Goal: Find specific page/section: Locate a particular part of the current website

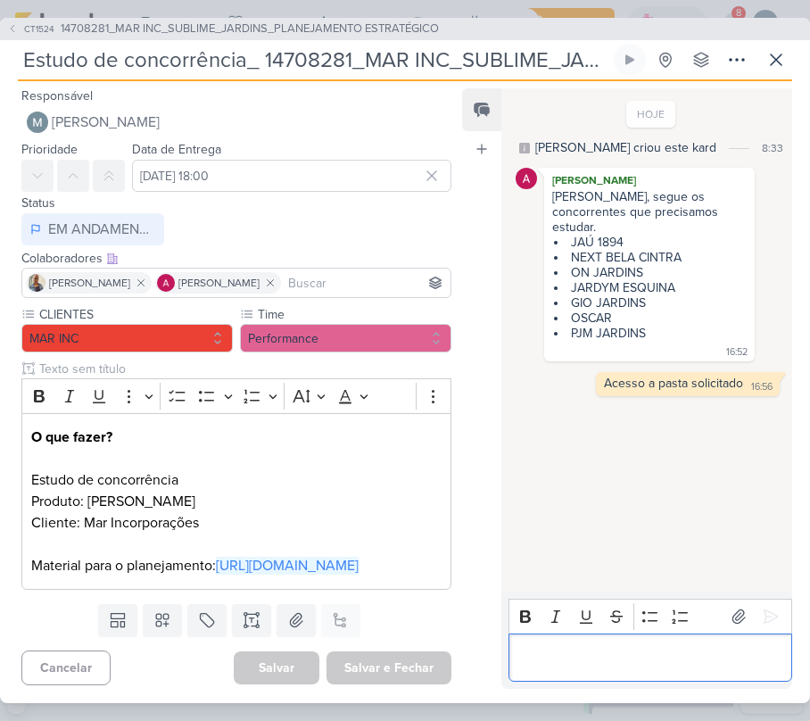
scroll to position [43, 0]
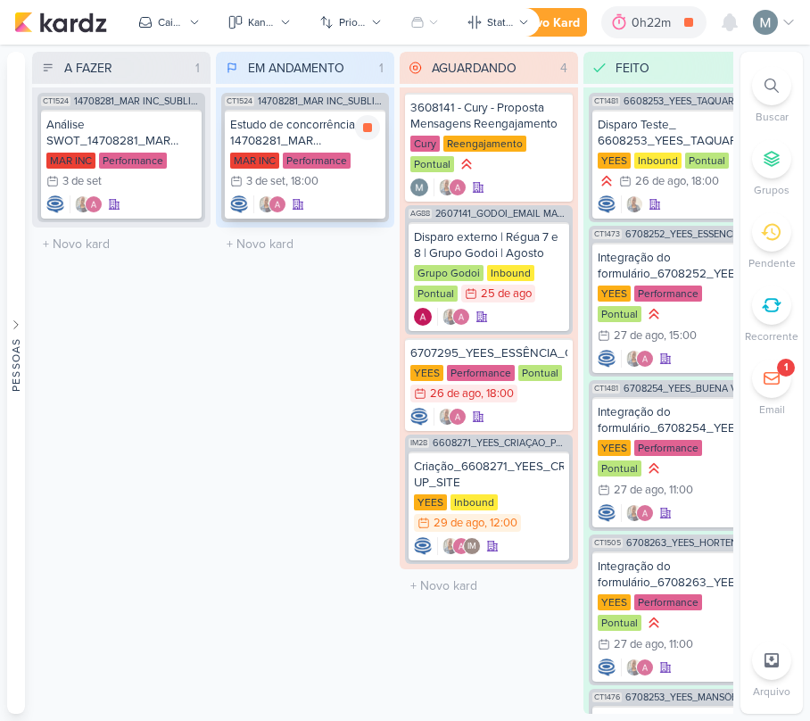
click at [275, 130] on div "Estudo de concorrência_ 14708281_MAR INC_SUBLIME_JARDINS_PLANEJAMENTO ESTRATÉGI…" at bounding box center [305, 133] width 150 height 32
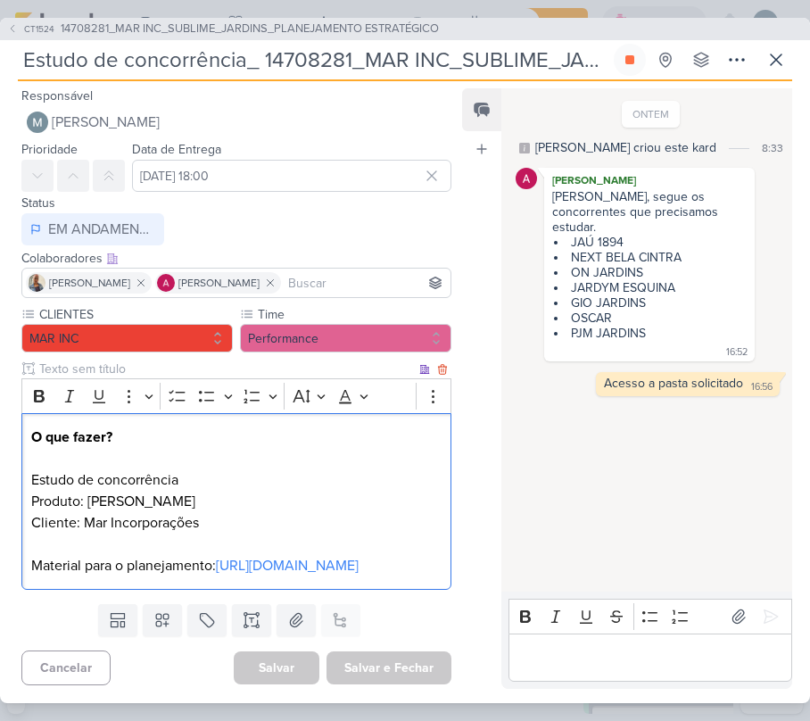
drag, startPoint x: 86, startPoint y: 505, endPoint x: 230, endPoint y: 511, distance: 144.7
click at [230, 511] on p "Produto: Sublime Jardins Cliente: Mar Incorporações Material para o planejament…" at bounding box center [236, 534] width 410 height 86
click at [204, 504] on p "Produto: Sublime Jardins Cliente: Mar Incorporações Material para o planejament…" at bounding box center [236, 534] width 410 height 86
copy p "Sublime Jardins"
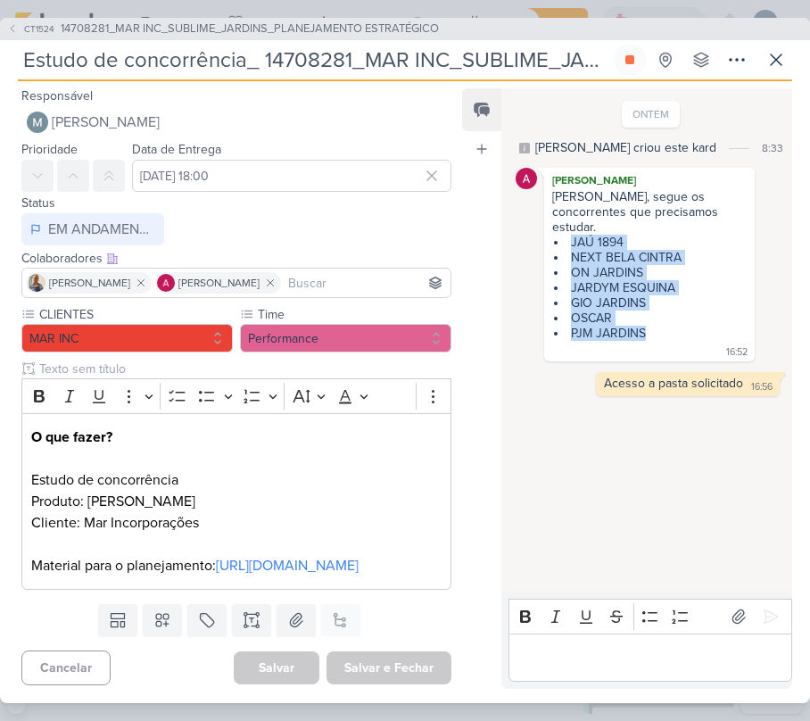
drag, startPoint x: 571, startPoint y: 225, endPoint x: 665, endPoint y: 316, distance: 130.6
click at [665, 316] on ul "JAÚ 1894 NEXT [PERSON_NAME] ON JARDINS JARDYM ESQUINA GIO JARDINS OSCAR PJM JAR…" at bounding box center [649, 288] width 194 height 106
copy ul "JAÚ 1894 NEXT [PERSON_NAME] ON JARDINS JARDYM ESQUINA GIO JARDINS OSCAR PJM JAR…"
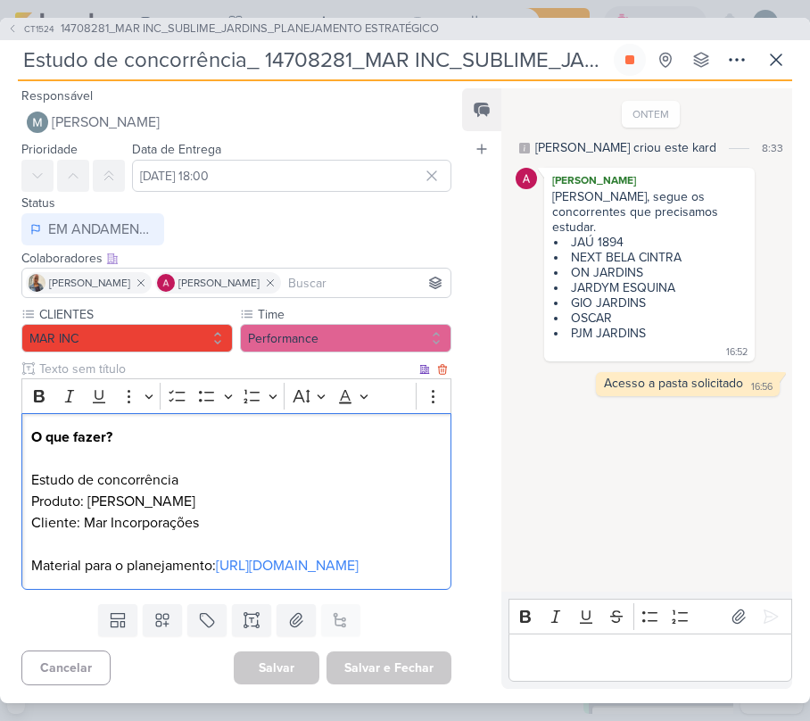
click at [358, 568] on p "Produto: Sublime Jardins Cliente: Mar Incorporações Material para o planejament…" at bounding box center [236, 534] width 410 height 86
click at [327, 575] on link "[URL][DOMAIN_NAME]" at bounding box center [287, 566] width 143 height 18
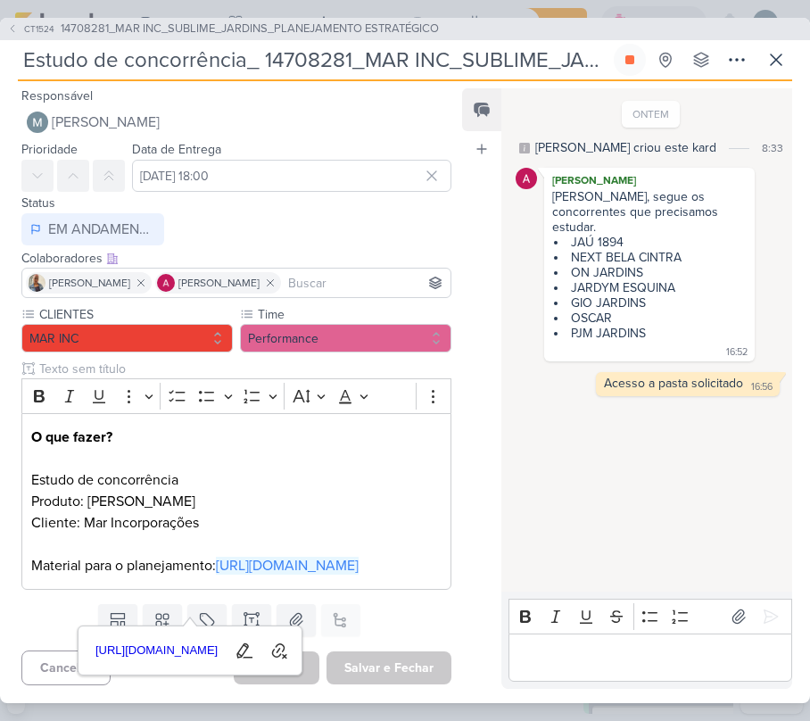
click at [744, 642] on div "Editor editing area: main" at bounding box center [651, 657] width 284 height 49
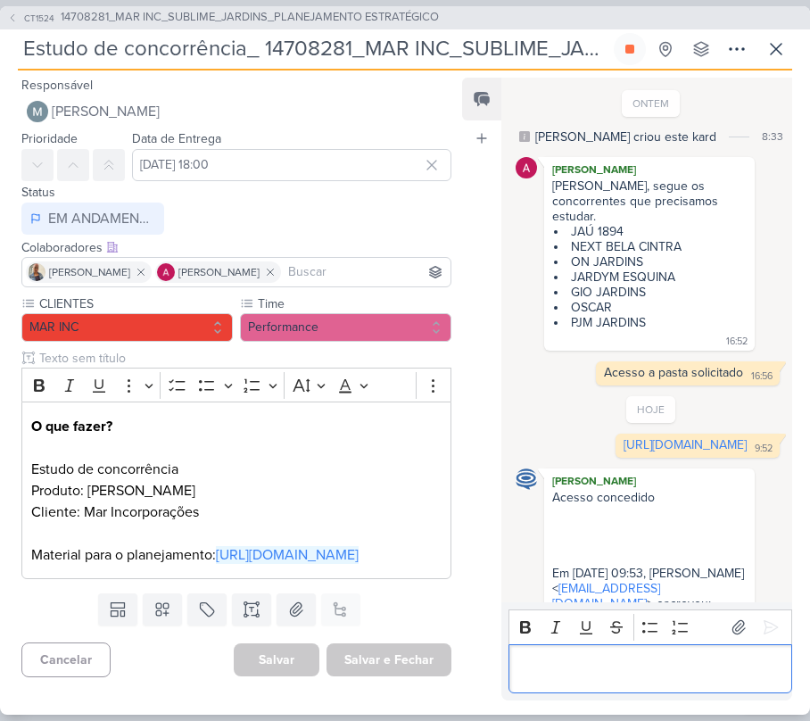
scroll to position [121, 0]
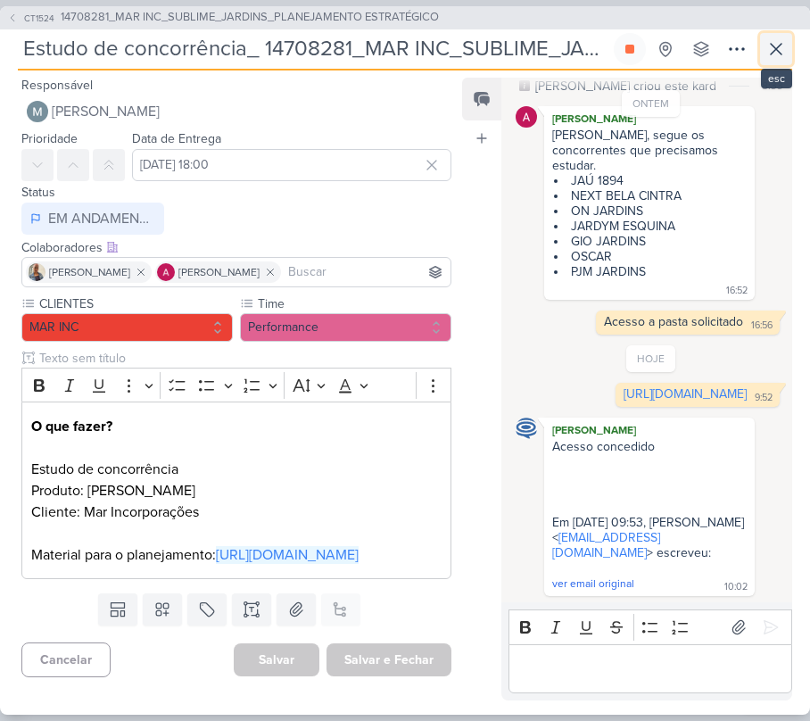
click at [789, 54] on button at bounding box center [776, 49] width 32 height 32
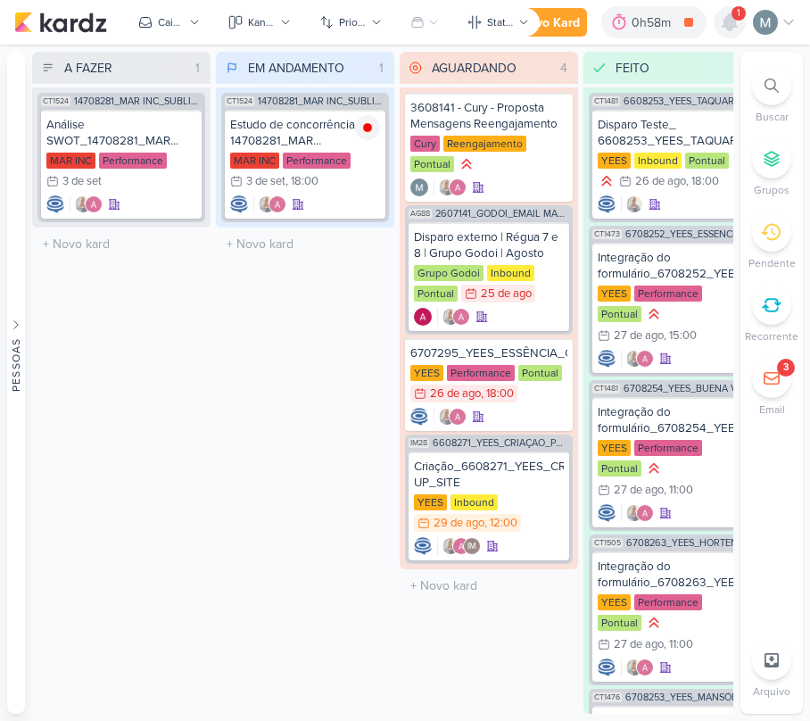
click at [744, 22] on div at bounding box center [730, 22] width 32 height 32
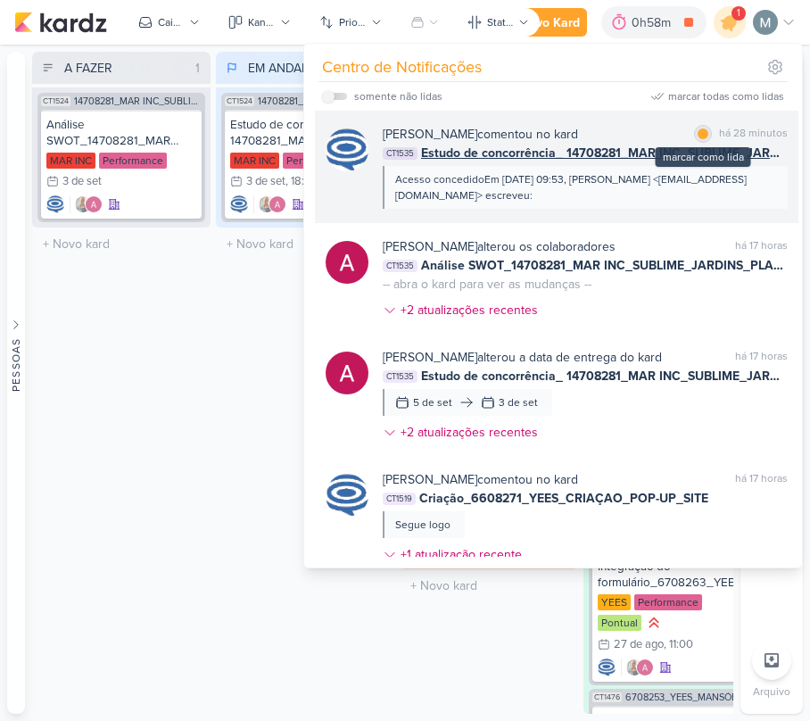
click at [698, 132] on div at bounding box center [703, 133] width 11 height 11
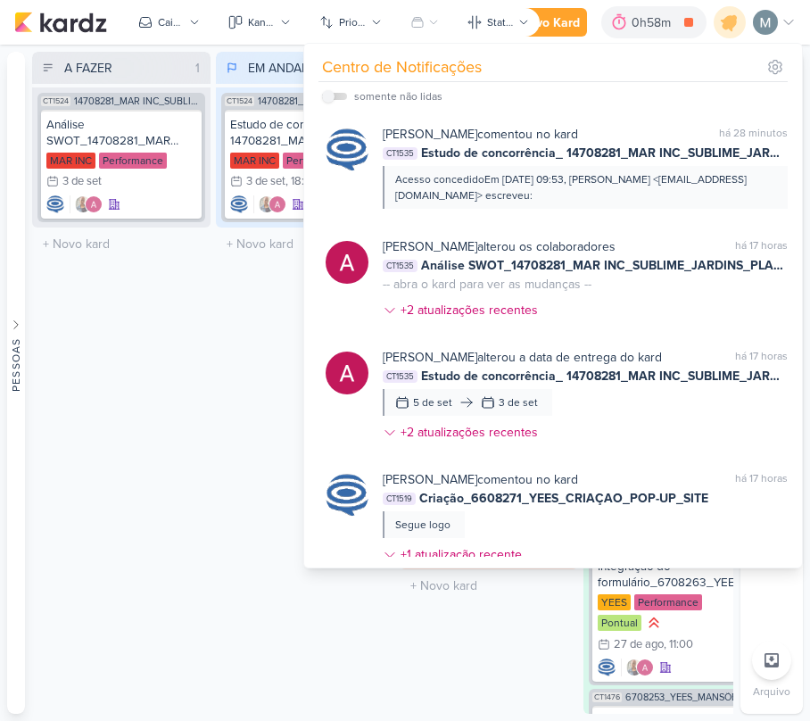
click at [128, 448] on div "A FAZER 1 Mover Para Esquerda Mover Para Direita [GEOGRAPHIC_DATA] CT1524 14708…" at bounding box center [121, 383] width 178 height 662
